Goal: Transaction & Acquisition: Book appointment/travel/reservation

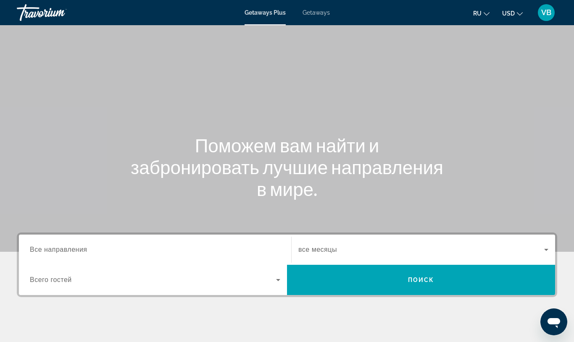
click at [316, 10] on span "Getaways" at bounding box center [315, 12] width 27 height 7
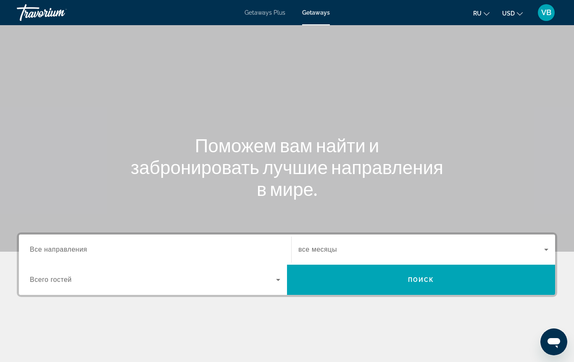
click at [102, 252] on input "Destination Все направления" at bounding box center [155, 250] width 250 height 10
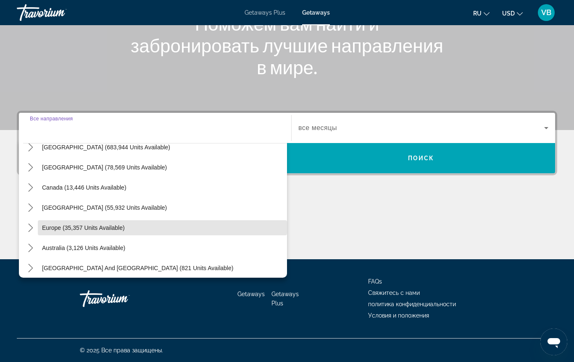
scroll to position [51, 0]
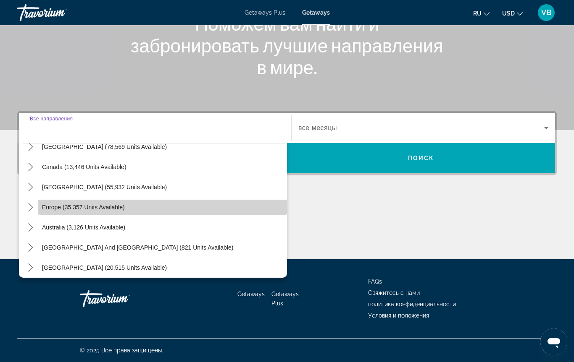
click at [83, 209] on span "Europe (35,357 units available)" at bounding box center [83, 207] width 83 height 7
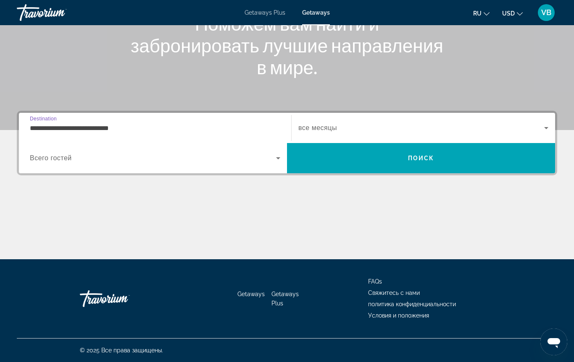
click at [113, 128] on input "**********" at bounding box center [155, 128] width 250 height 10
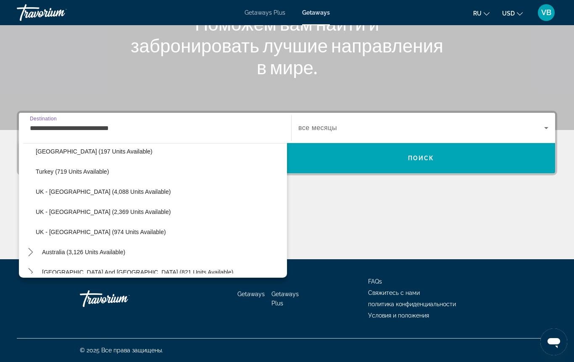
scroll to position [492, 0]
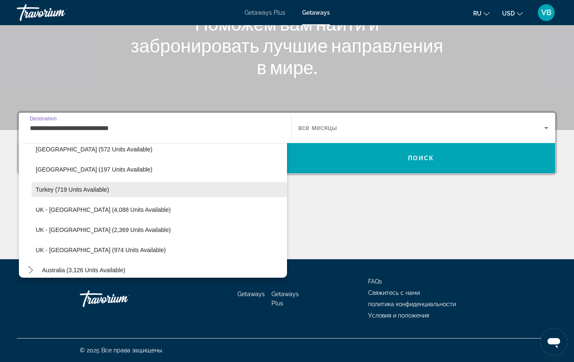
click at [95, 190] on span "Turkey (719 units available)" at bounding box center [72, 189] width 73 height 7
type input "**********"
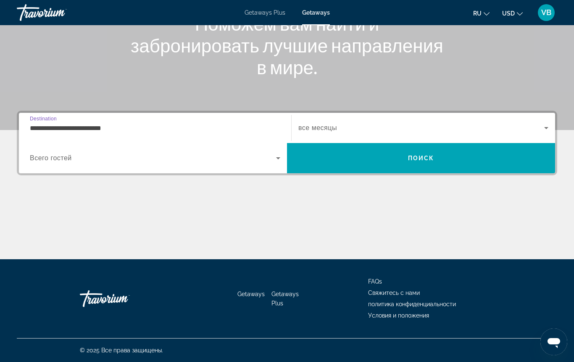
click at [337, 121] on div "Search widget" at bounding box center [423, 128] width 250 height 24
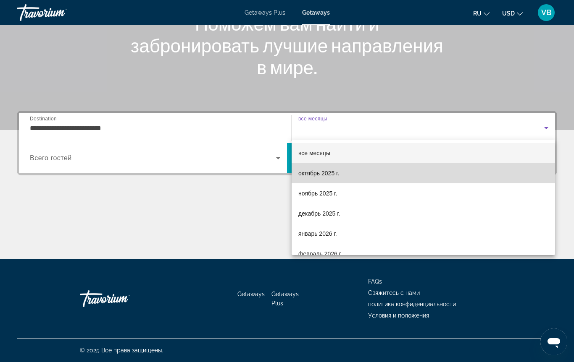
click at [325, 173] on span "октябрь 2025 г." at bounding box center [318, 173] width 41 height 10
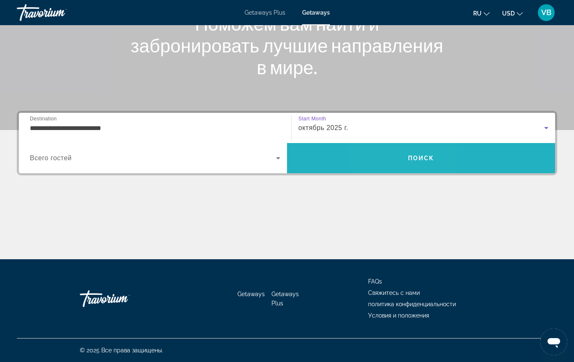
click at [399, 156] on span "Search" at bounding box center [421, 158] width 268 height 20
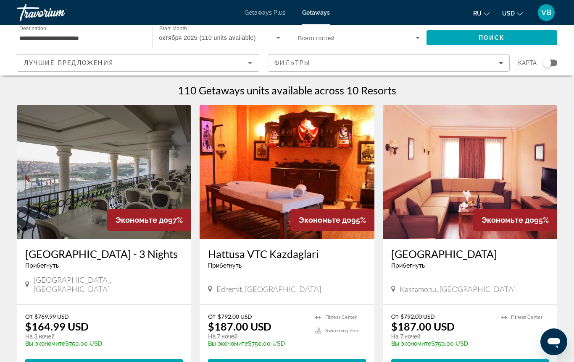
click at [263, 9] on span "Getaways Plus" at bounding box center [264, 12] width 41 height 7
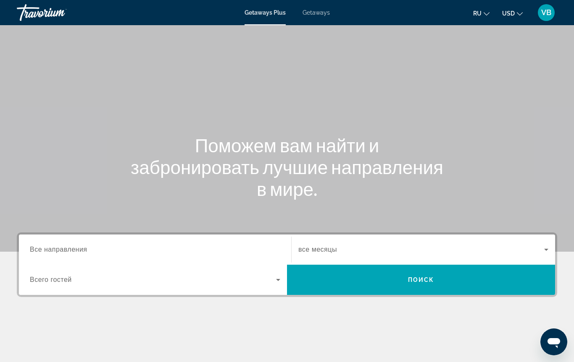
click at [69, 249] on span "Все направления" at bounding box center [59, 249] width 58 height 7
click at [69, 249] on input "Destination Все направления" at bounding box center [155, 250] width 250 height 10
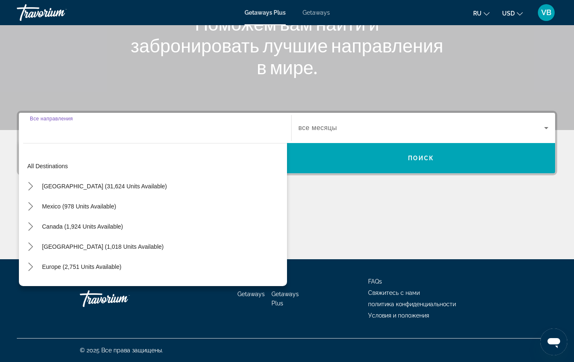
scroll to position [21, 0]
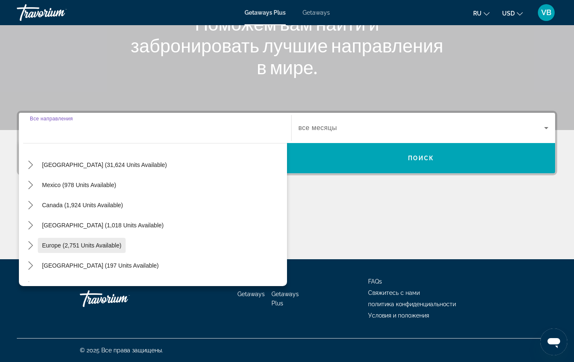
click at [79, 246] on span "Europe (2,751 units available)" at bounding box center [81, 245] width 79 height 7
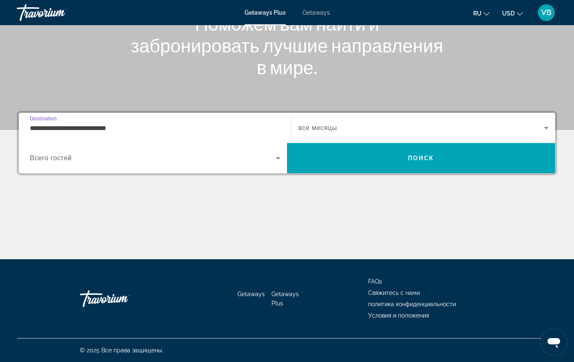
click at [70, 129] on input "**********" at bounding box center [155, 128] width 250 height 10
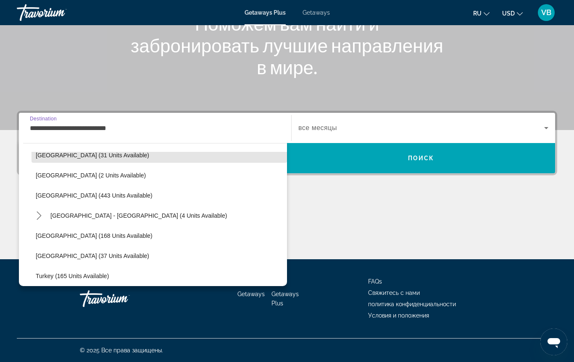
scroll to position [361, 0]
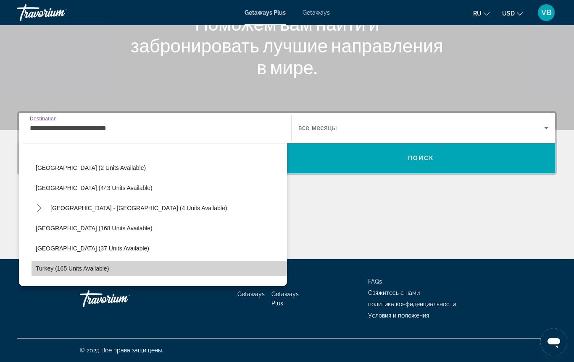
click at [59, 269] on span "Turkey (165 units available)" at bounding box center [72, 268] width 73 height 7
type input "**********"
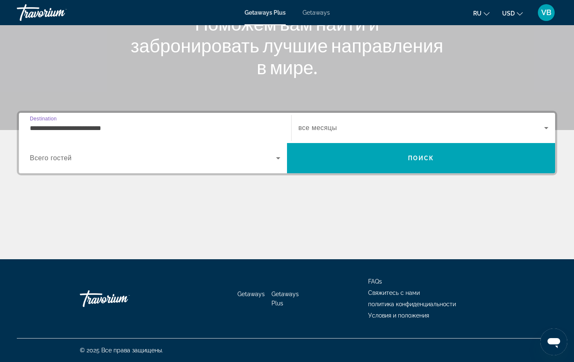
click at [327, 128] on span "все месяцы" at bounding box center [317, 127] width 39 height 7
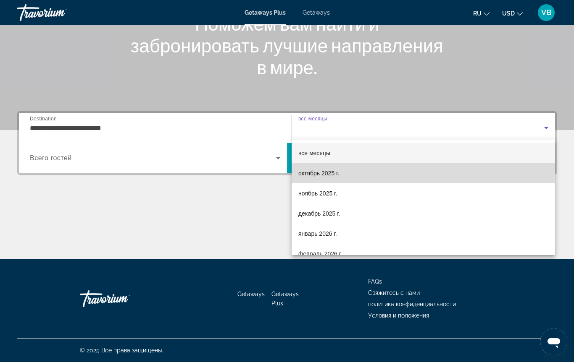
click at [324, 176] on span "октябрь 2025 г." at bounding box center [318, 173] width 41 height 10
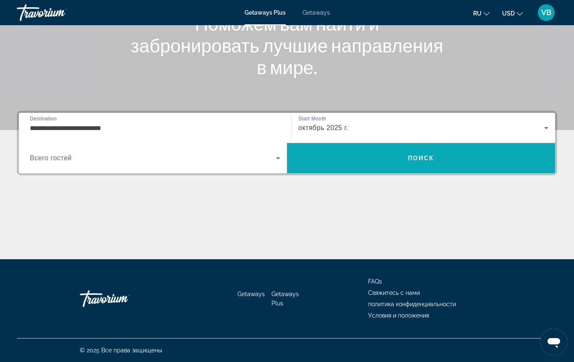
click at [441, 157] on span "Search" at bounding box center [421, 158] width 268 height 20
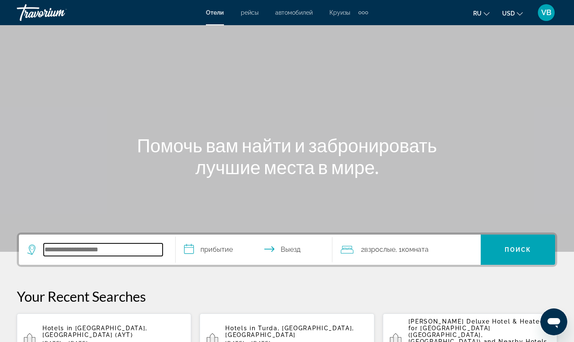
click at [66, 248] on input "Search hotel destination" at bounding box center [103, 250] width 119 height 13
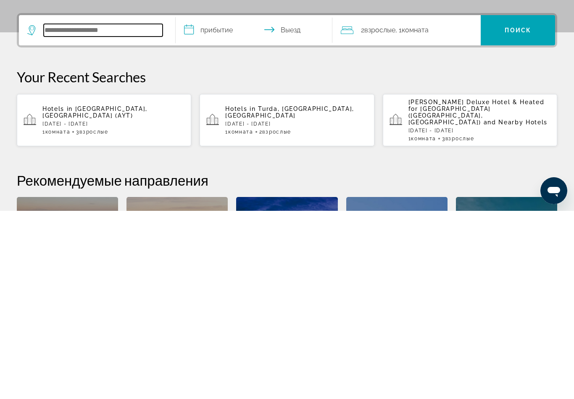
scroll to position [31, 0]
click at [101, 317] on span "Взрослые" at bounding box center [93, 320] width 29 height 6
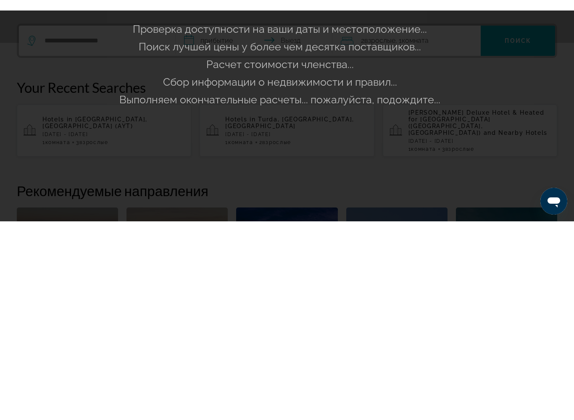
scroll to position [220, 0]
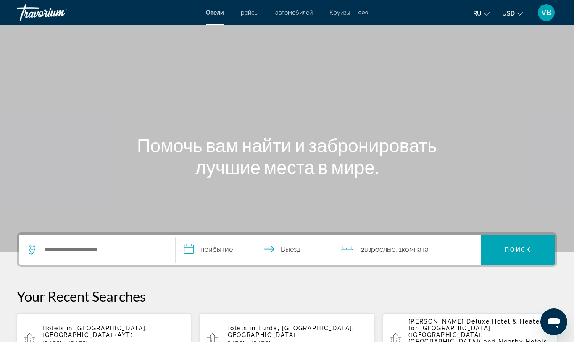
click at [108, 327] on span "[GEOGRAPHIC_DATA], [GEOGRAPHIC_DATA] (AYT)" at bounding box center [94, 331] width 105 height 13
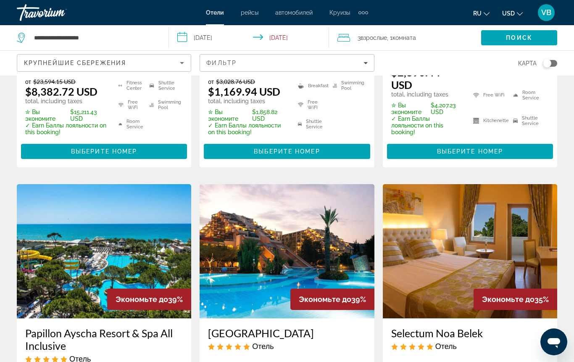
scroll to position [262, 0]
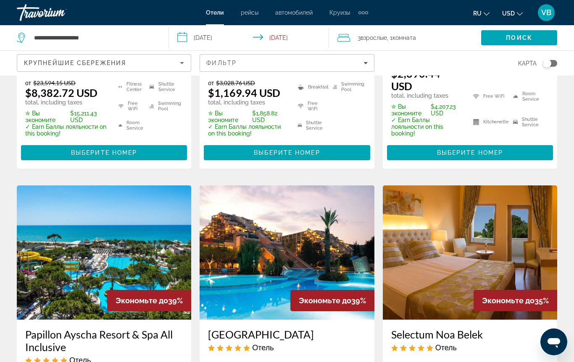
click at [213, 34] on input "**********" at bounding box center [251, 39] width 164 height 28
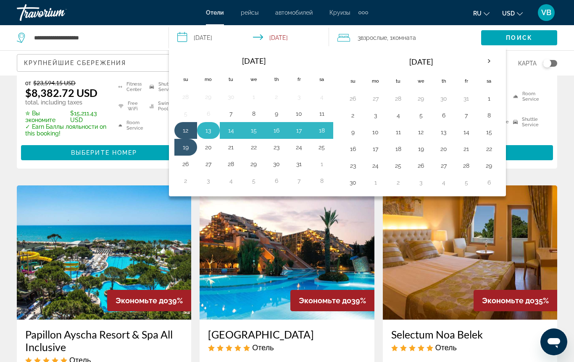
click at [211, 129] on button "13" at bounding box center [208, 131] width 13 height 12
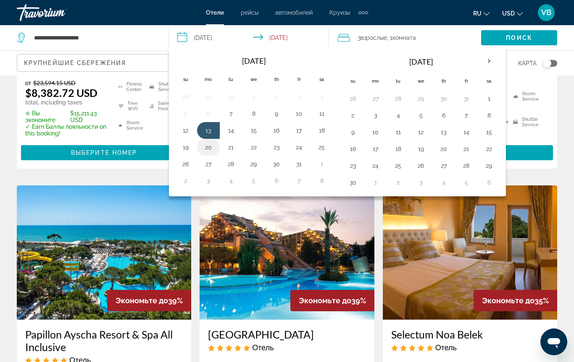
click at [208, 146] on button "20" at bounding box center [208, 148] width 13 height 12
type input "**********"
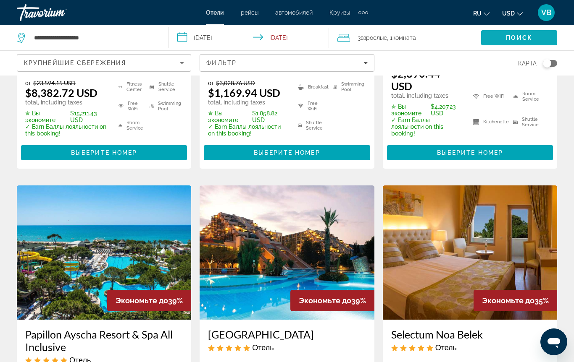
click at [510, 36] on span "Поиск" at bounding box center [519, 37] width 26 height 7
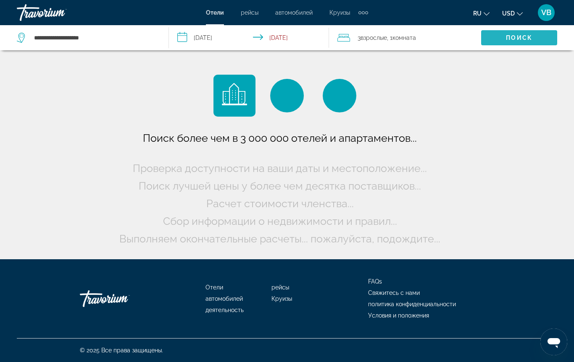
scroll to position [0, 0]
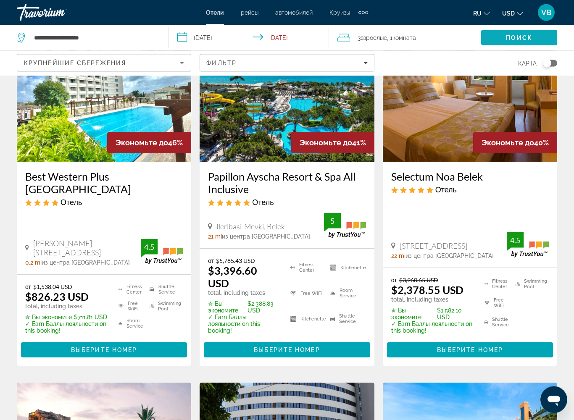
scroll to position [420, 0]
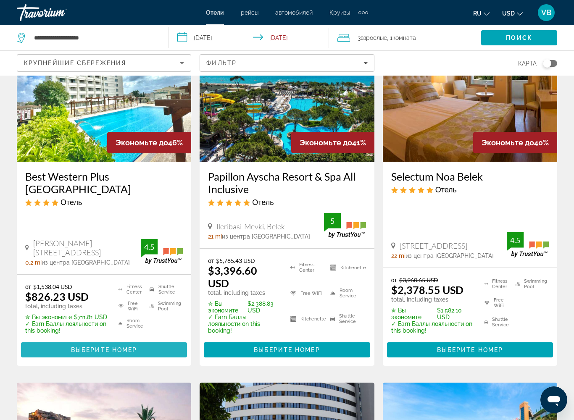
click at [156, 340] on span "Main content" at bounding box center [104, 350] width 166 height 20
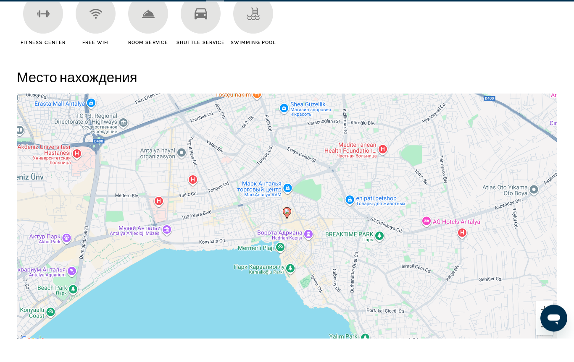
scroll to position [898, 0]
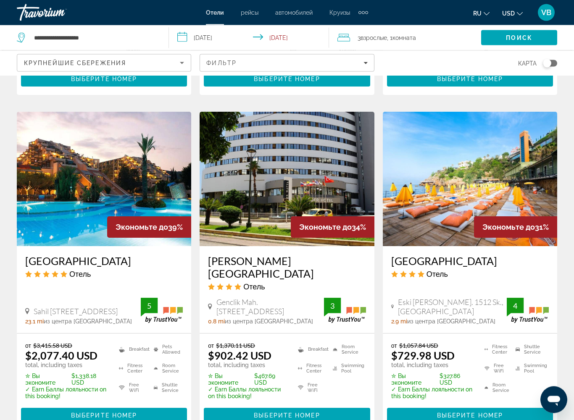
scroll to position [691, 0]
click at [305, 342] on span "Выберите номер" at bounding box center [287, 415] width 66 height 7
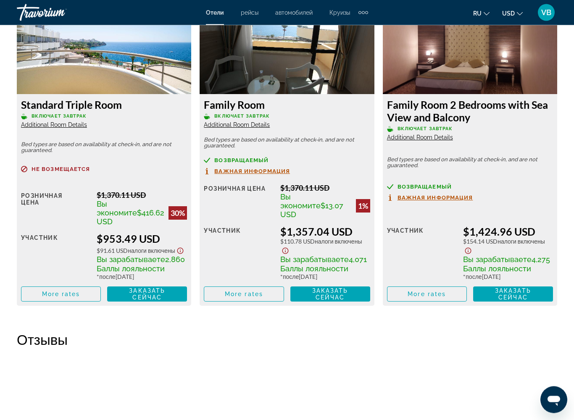
scroll to position [1664, 0]
click at [331, 289] on span "Заказать сейчас" at bounding box center [330, 293] width 36 height 13
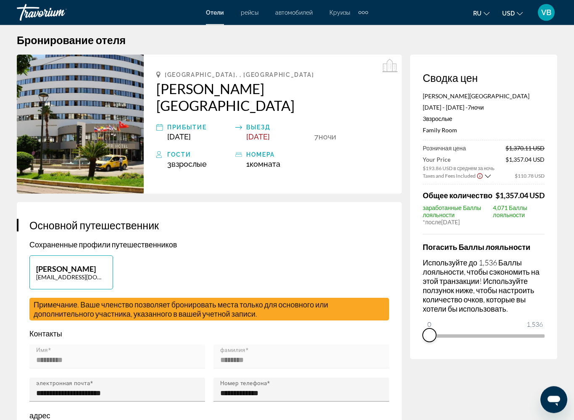
scroll to position [8, 0]
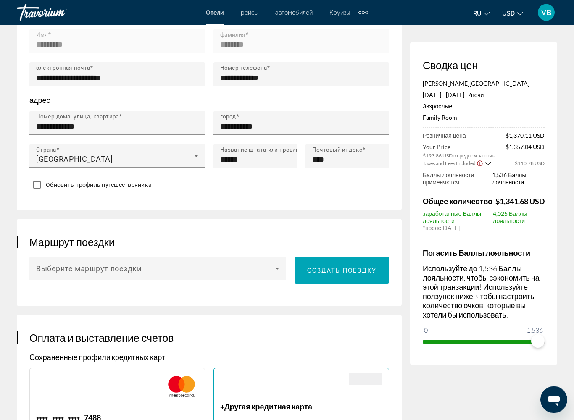
scroll to position [324, 0]
